Goal: Check status: Check status

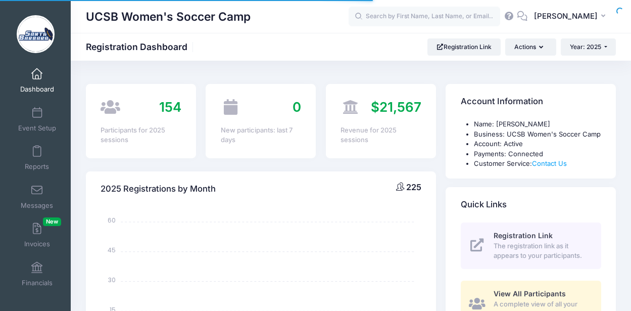
select select
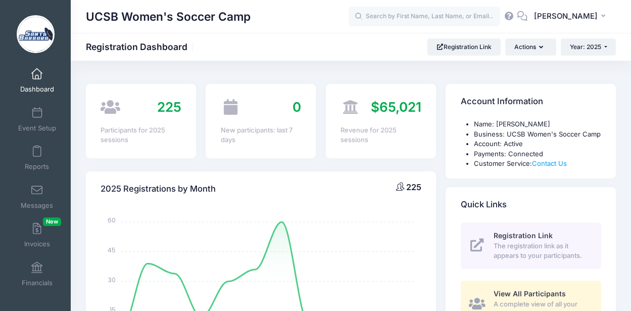
click at [37, 78] on span at bounding box center [37, 74] width 0 height 11
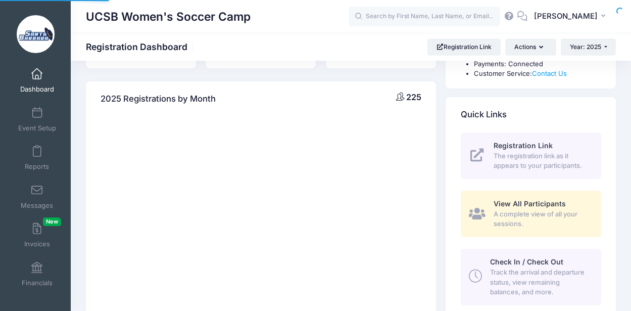
select select
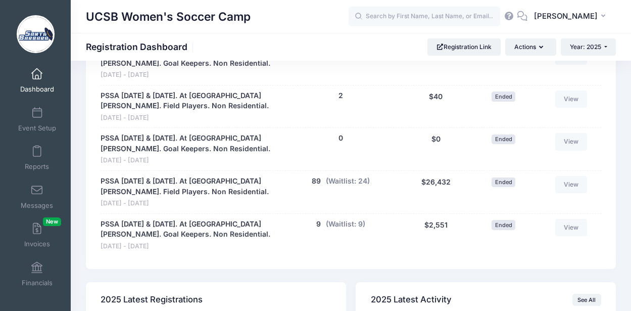
scroll to position [704, 0]
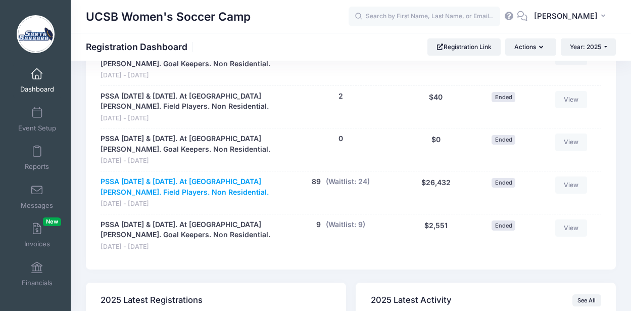
click at [185, 181] on link "PSSA [DATE] & [DATE]. At [GEOGRAPHIC_DATA][PERSON_NAME]. Field Players. Non Res…" at bounding box center [188, 186] width 175 height 21
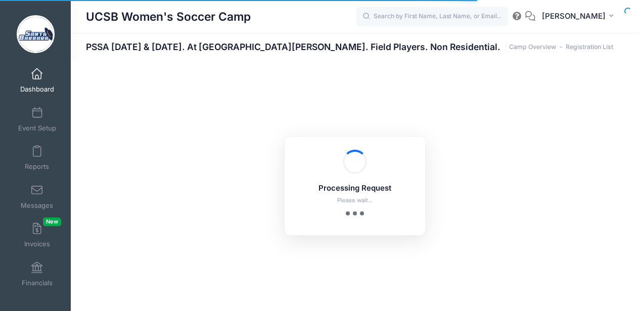
select select "10"
